Goal: Task Accomplishment & Management: Manage account settings

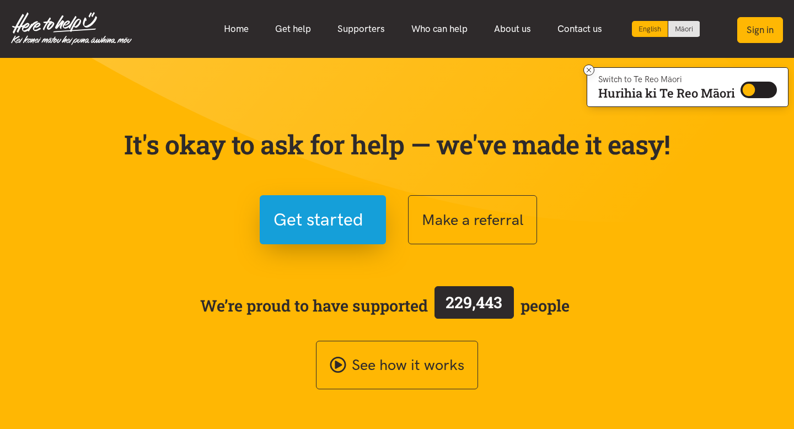
click at [761, 31] on button "Sign in" at bounding box center [760, 30] width 46 height 26
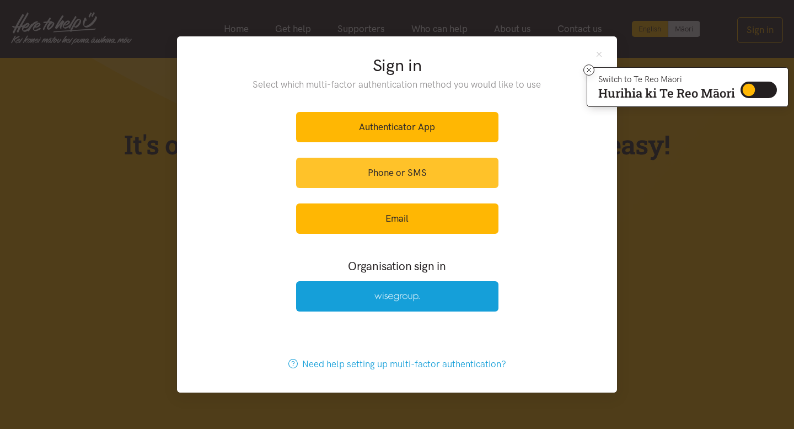
click at [422, 176] on link "Phone or SMS" at bounding box center [397, 173] width 202 height 30
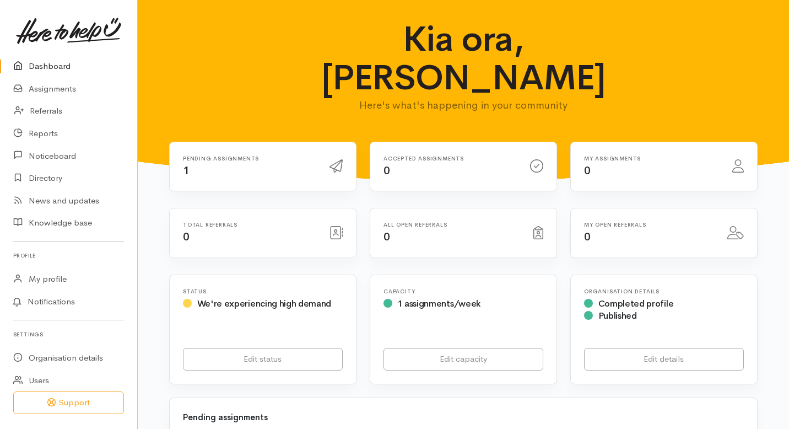
click at [223, 155] on div "Pending assignments 1" at bounding box center [249, 166] width 147 height 23
click at [231, 155] on div "Pending assignments 1" at bounding box center [249, 166] width 147 height 23
click at [64, 90] on link "Assignments" at bounding box center [68, 89] width 137 height 23
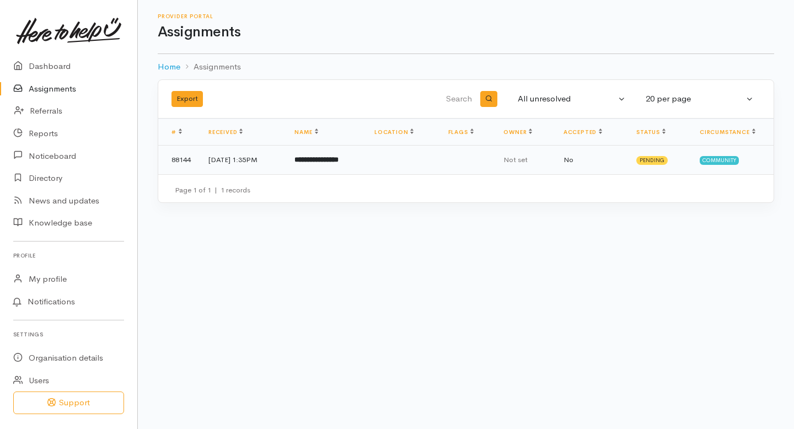
click at [338, 160] on b "**********" at bounding box center [316, 159] width 44 height 7
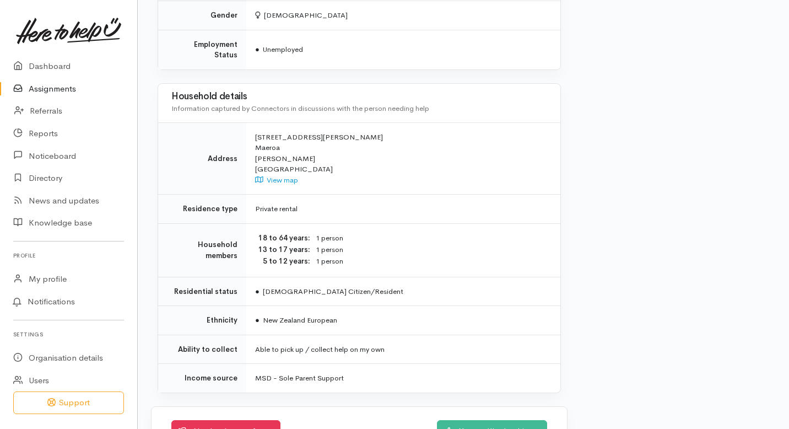
scroll to position [946, 0]
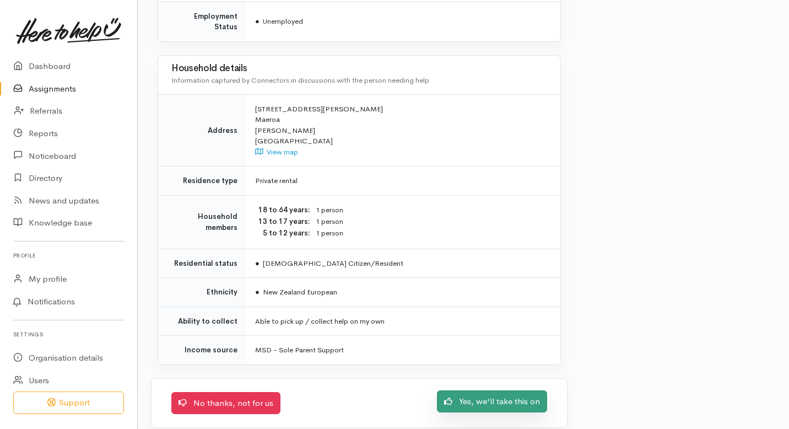
click at [497, 392] on link "Yes, we'll take this on" at bounding box center [492, 401] width 110 height 23
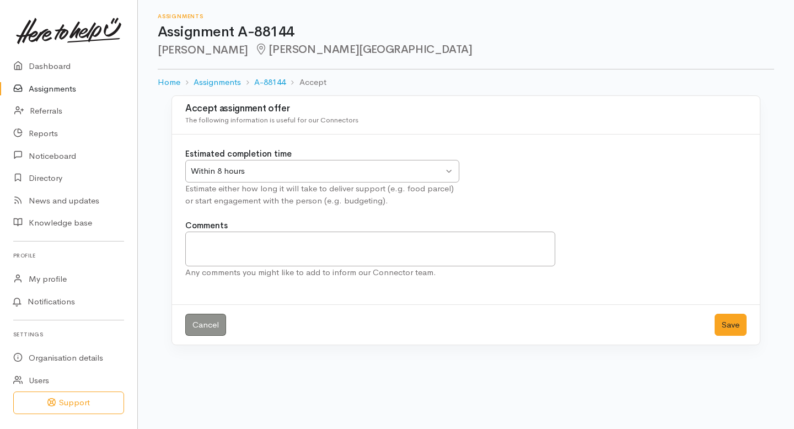
click at [450, 171] on div "Within 8 hours Within 8 hours" at bounding box center [322, 171] width 274 height 23
click at [215, 241] on textarea "Comments" at bounding box center [370, 248] width 370 height 35
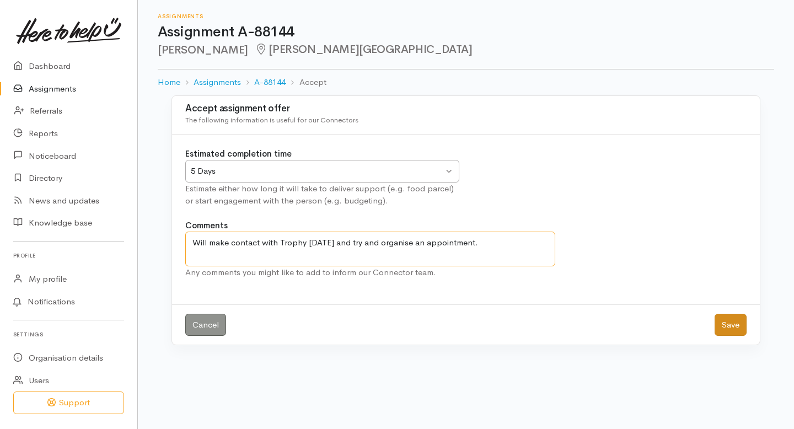
type textarea "Will make contact with Trophy today and try and organise an appointment."
click at [733, 325] on button "Save" at bounding box center [730, 325] width 32 height 23
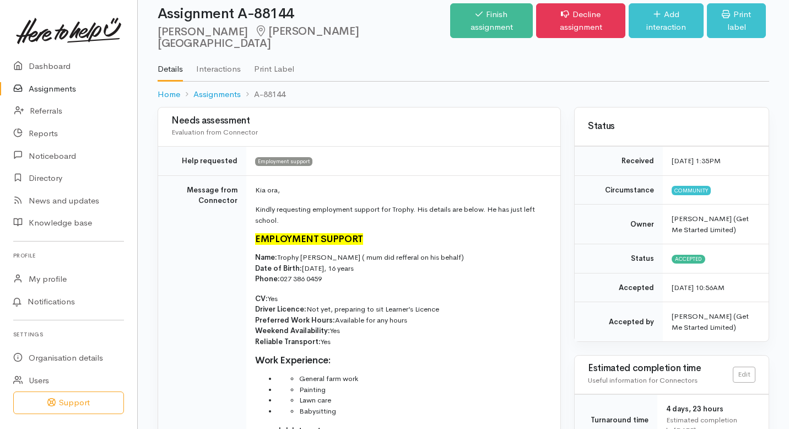
scroll to position [19, 0]
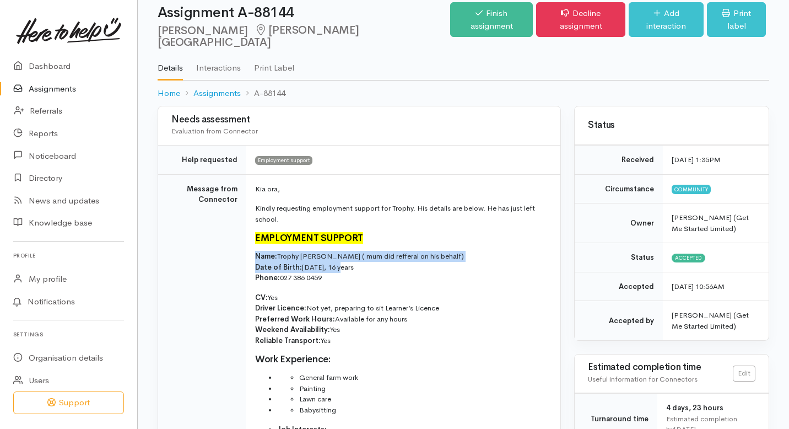
drag, startPoint x: 256, startPoint y: 244, endPoint x: 345, endPoint y: 260, distance: 90.1
click at [345, 260] on p "Name: Trophy [PERSON_NAME] ( mum did refferal on his behalf) Date of Birth: [DE…" at bounding box center [401, 267] width 292 height 33
click at [255, 251] on span "Name:" at bounding box center [266, 255] width 22 height 9
drag, startPoint x: 255, startPoint y: 242, endPoint x: 343, endPoint y: 262, distance: 90.0
click at [343, 262] on p "Name: Trophy [PERSON_NAME] ( mum did refferal on his behalf) Date of Birth: [DE…" at bounding box center [401, 267] width 292 height 33
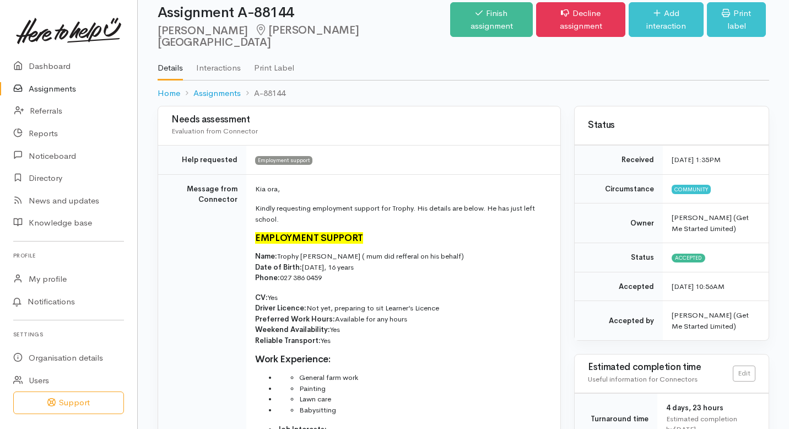
copy p "Name: Trophy [PERSON_NAME] ( mum did refferal on his behalf) Date of Birth: [DE…"
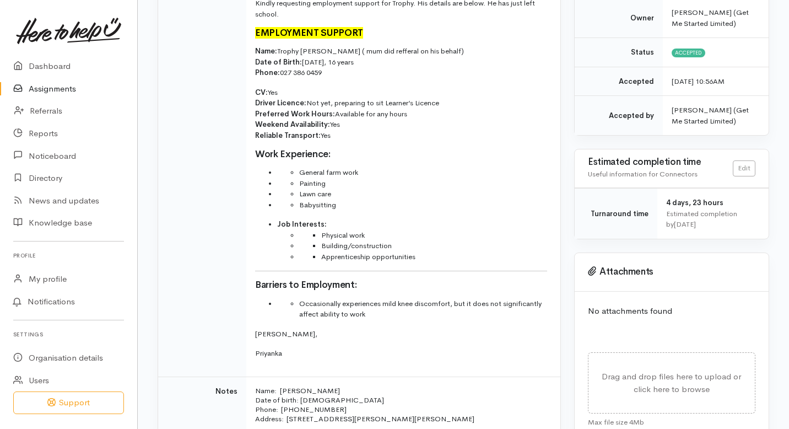
scroll to position [0, 0]
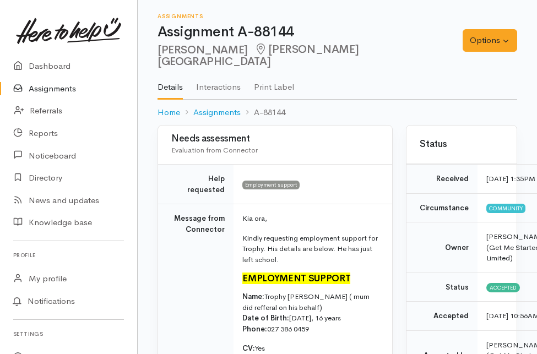
click at [289, 307] on p "Name: Trophy [PERSON_NAME] ( mum did refferal on his behalf) Date of Birth: [DE…" at bounding box center [310, 313] width 137 height 43
drag, startPoint x: 312, startPoint y: 308, endPoint x: 238, endPoint y: 298, distance: 75.1
copy p "Date of Birth: [DEMOGRAPHIC_DATA], 16 years Phone: [PHONE_NUMBER]"
